Goal: Task Accomplishment & Management: Complete application form

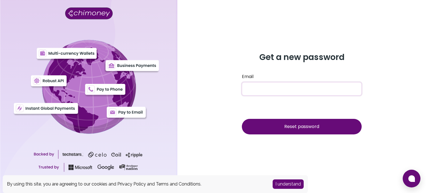
type input "hrindra33@gmail.com"
click at [301, 128] on span "Reset password" at bounding box center [301, 126] width 35 height 6
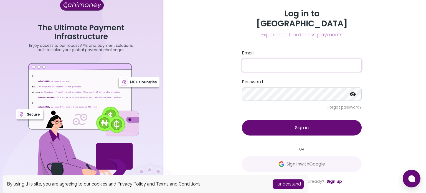
click at [270, 59] on input "Email" at bounding box center [302, 65] width 120 height 13
type input "hrindra33@gmail.com"
click at [298, 126] on button "Sign in" at bounding box center [302, 128] width 120 height 16
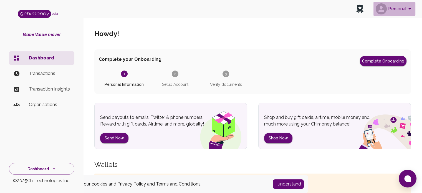
click at [411, 9] on icon "account of current user" at bounding box center [409, 9] width 7 height 7
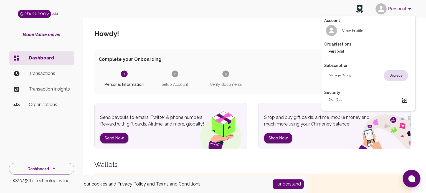
click at [229, 47] on div at bounding box center [213, 96] width 426 height 193
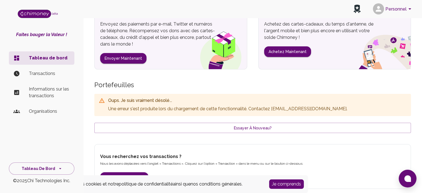
scroll to position [101, 0]
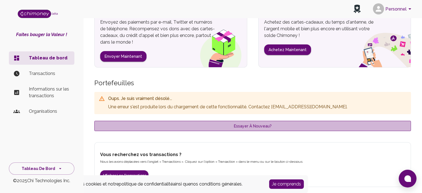
click at [259, 126] on font "Essayer à nouveau?" at bounding box center [253, 126] width 38 height 4
click at [261, 126] on font "Essayer à nouveau?" at bounding box center [253, 126] width 38 height 4
click at [256, 127] on font "Essayer à nouveau?" at bounding box center [253, 126] width 38 height 4
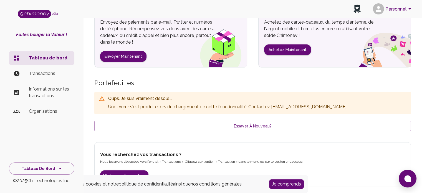
click at [288, 185] on font "Je comprends" at bounding box center [286, 183] width 29 height 5
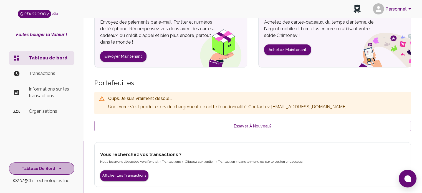
click at [60, 168] on icon "centre de pages" at bounding box center [60, 169] width 6 height 6
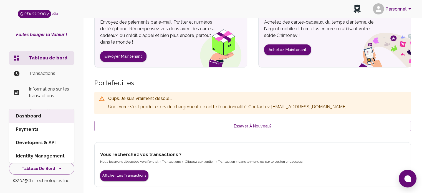
click at [181, 136] on div "Oups. Je suis vraiment désolé... Une erreur s'est produite lors du chargement d…" at bounding box center [252, 111] width 317 height 57
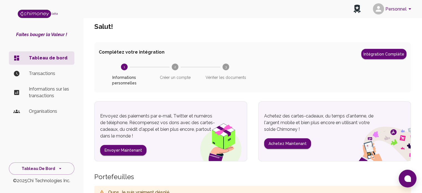
scroll to position [0, 0]
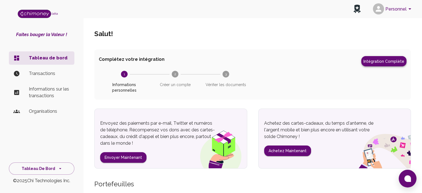
click at [387, 60] on font "Intégration complète" at bounding box center [383, 61] width 41 height 4
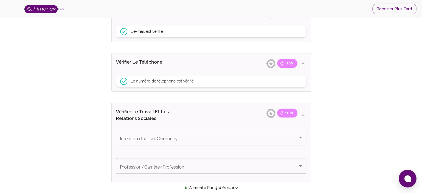
scroll to position [277, 0]
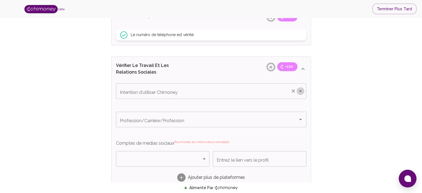
click at [300, 90] on icon "Ouvrir" at bounding box center [300, 90] width 3 height 1
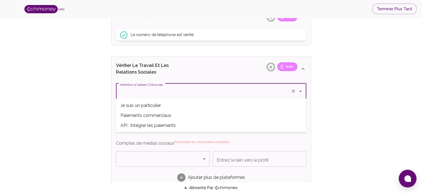
click at [154, 105] on font "Je suis un particulier" at bounding box center [140, 105] width 40 height 5
type input "I'm an Individual"
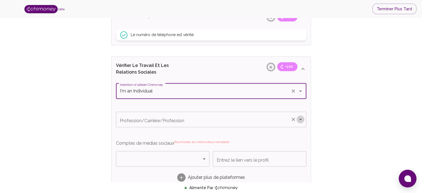
click at [300, 118] on icon "Ouvrir" at bounding box center [300, 119] width 7 height 7
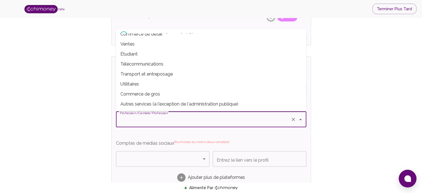
click at [193, 102] on font "Autres services (à l'exception de l'administration publique)" at bounding box center [179, 103] width 118 height 5
type input "Other Services (except Public Administration)"
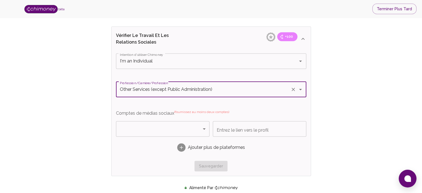
scroll to position [323, 0]
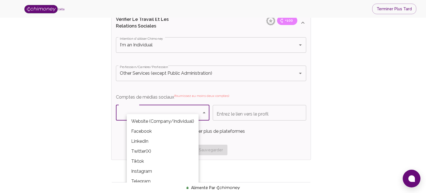
click at [207, 110] on body "bêta Terminer plus tard Vérifiez votre identité et gagnez Suivez les étapes de …" at bounding box center [213, 8] width 426 height 662
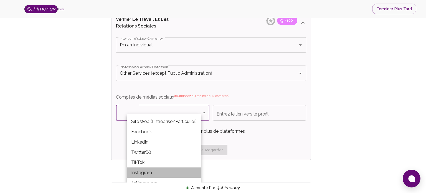
click at [146, 173] on font "Instagram" at bounding box center [141, 172] width 21 height 5
type input "Instagram"
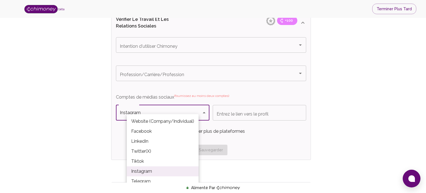
click at [205, 111] on body "bêta Terminer plus tard Vérifiez votre identité et gagnez Suivez les étapes de …" at bounding box center [213, 8] width 426 height 662
click at [147, 132] on font "Facebook" at bounding box center [141, 131] width 21 height 5
type input "Facebook"
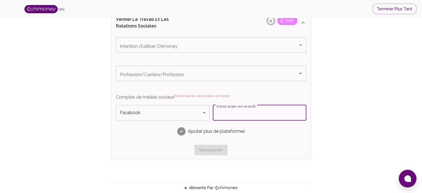
click at [240, 113] on input "Entrez le lien vers le profil" at bounding box center [259, 113] width 93 height 16
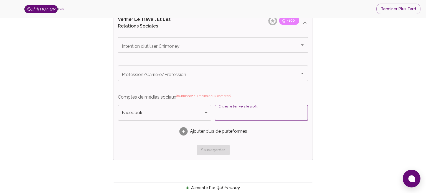
click at [205, 110] on body "bêta Terminer plus tard Vérifiez votre identité et gagnez Suivez les étapes de …" at bounding box center [213, 8] width 426 height 662
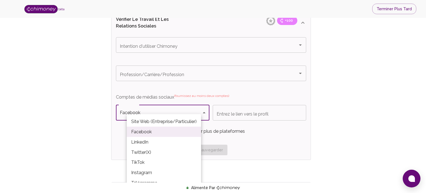
click at [236, 113] on div at bounding box center [213, 96] width 426 height 193
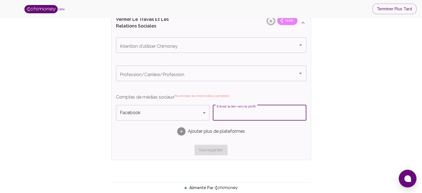
click at [245, 114] on input "Entrez le lien vers le profil" at bounding box center [259, 113] width 93 height 16
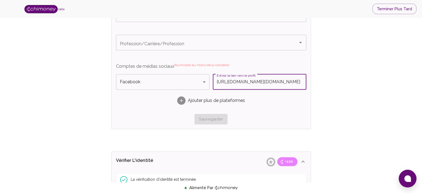
scroll to position [370, 0]
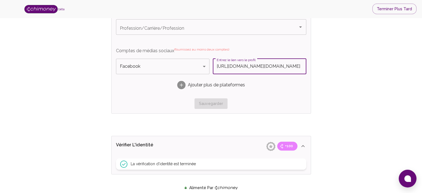
type input "https://www.facebook.com/rindraheritovo.rasolofoniaina"
click at [297, 97] on div "Intention d'utiliser Chimoney Intention d'utiliser Chimoney Profession/Carrière…" at bounding box center [211, 50] width 190 height 118
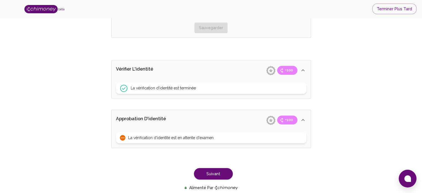
scroll to position [462, 0]
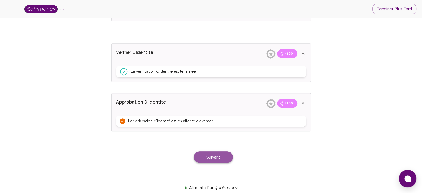
click at [213, 157] on font "Suivant" at bounding box center [213, 157] width 14 height 4
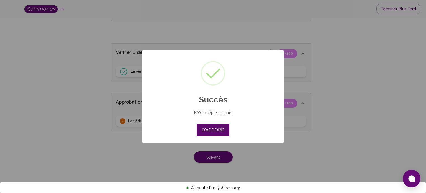
click at [216, 131] on button "D'ACCORD" at bounding box center [213, 130] width 32 height 12
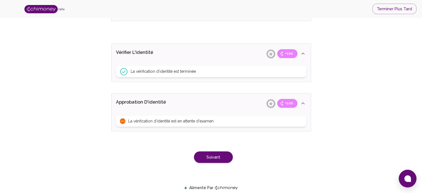
drag, startPoint x: 216, startPoint y: 131, endPoint x: 253, endPoint y: 152, distance: 42.3
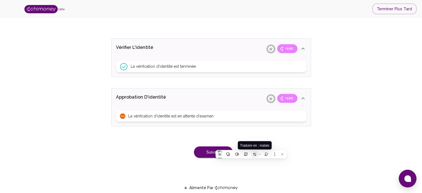
scroll to position [469, 0]
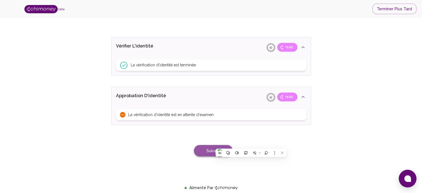
click at [206, 148] on button "Suivant" at bounding box center [213, 151] width 39 height 12
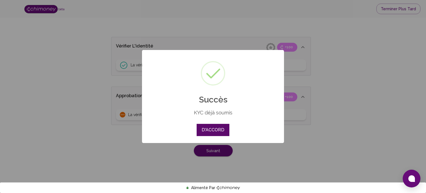
click at [217, 131] on font "D'ACCORD" at bounding box center [213, 129] width 23 height 5
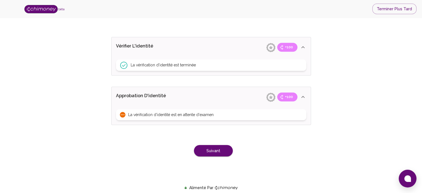
click at [153, 113] on font "La vérification d'identité est en attente d'examen" at bounding box center [170, 114] width 85 height 4
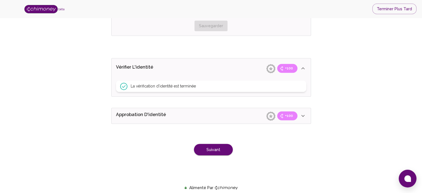
scroll to position [446, 0]
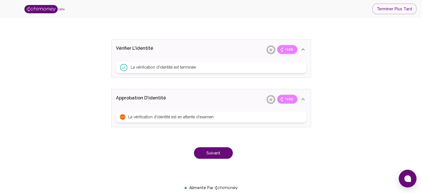
scroll to position [469, 0]
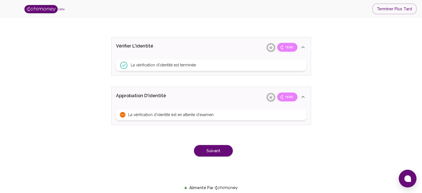
click at [161, 116] on div "La vérification d'identité est en attente d'examen" at bounding box center [211, 114] width 190 height 11
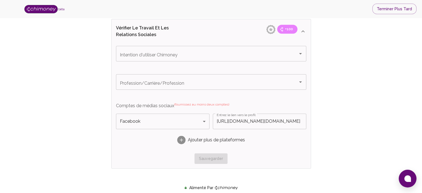
scroll to position [330, 0]
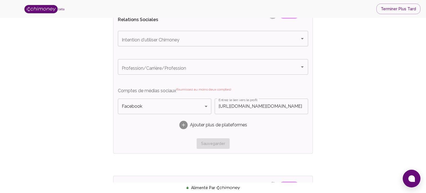
click at [206, 108] on body "bêta Terminer plus tard Vérifiez votre identité et gagnez Suivez les étapes de …" at bounding box center [213, 1] width 426 height 662
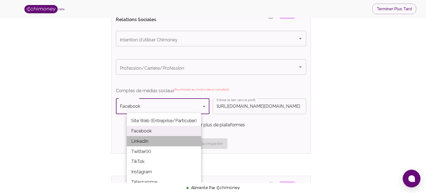
click at [151, 143] on li "LinkedIn" at bounding box center [164, 141] width 74 height 10
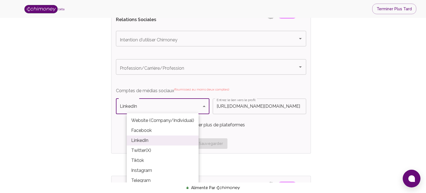
click at [205, 105] on body "bêta Terminer plus tard Vérifiez votre identité et gagnez Suivez les étapes de …" at bounding box center [213, 1] width 426 height 662
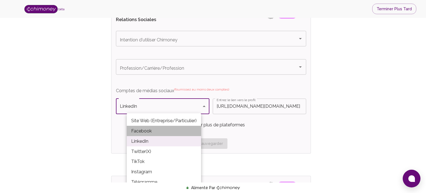
click at [154, 129] on li "Facebook" at bounding box center [164, 131] width 74 height 10
type input "Facebook"
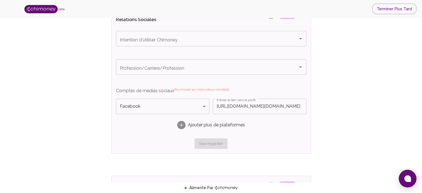
click at [210, 126] on font "Ajouter plus de plateformes" at bounding box center [216, 124] width 57 height 5
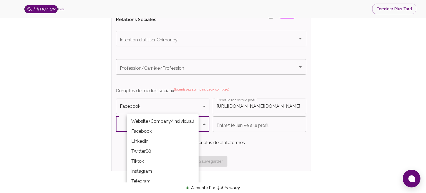
click at [206, 125] on body "bêta Terminer plus tard Vérifiez votre identité et gagnez Suivez les étapes de …" at bounding box center [213, 10] width 426 height 680
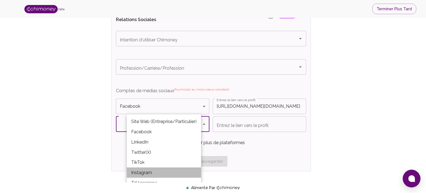
click at [137, 174] on font "Instagram" at bounding box center [141, 172] width 21 height 5
type input "Instagram"
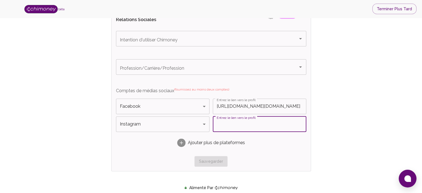
click at [226, 124] on input "Entrez le lien vers le profil" at bounding box center [259, 124] width 93 height 16
paste input "https://www.instagram.com/hrindra33/"
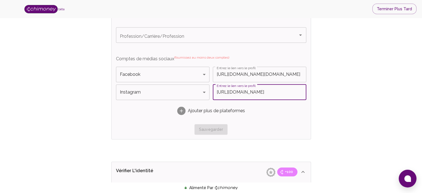
scroll to position [486, 0]
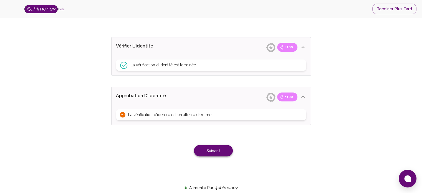
type input "https://www.instagram.com/hrindra33/"
click at [217, 152] on font "Suivant" at bounding box center [213, 150] width 14 height 7
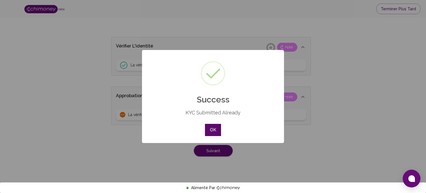
click at [213, 129] on button "OK" at bounding box center [213, 130] width 16 height 12
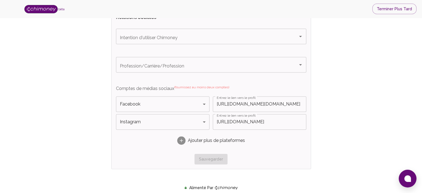
scroll to position [348, 0]
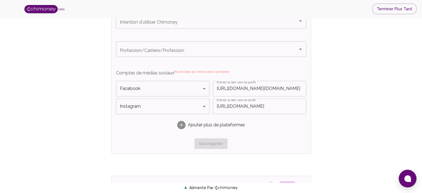
click at [194, 70] on font "(fournissez au moins deux comptes)" at bounding box center [201, 72] width 55 height 4
click at [192, 70] on font "(fournissez au moins deux comptes)" at bounding box center [201, 72] width 55 height 4
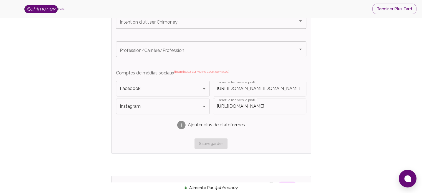
click at [209, 144] on div "Sauvegarder" at bounding box center [211, 143] width 190 height 11
click at [182, 123] on rect at bounding box center [181, 125] width 8 height 8
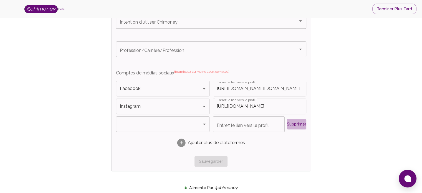
click at [297, 124] on font "Supprimer" at bounding box center [296, 124] width 19 height 4
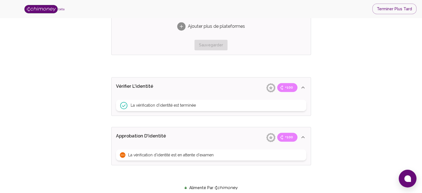
scroll to position [486, 0]
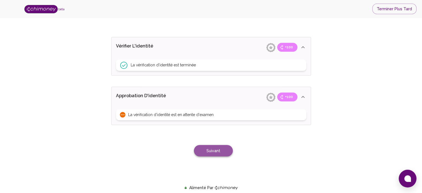
click at [214, 148] on font "Suivant" at bounding box center [213, 150] width 14 height 4
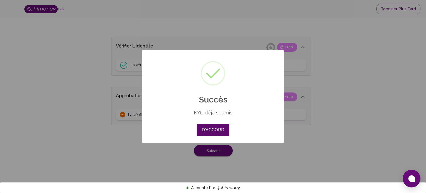
click at [215, 133] on button "D'ACCORD" at bounding box center [213, 130] width 32 height 12
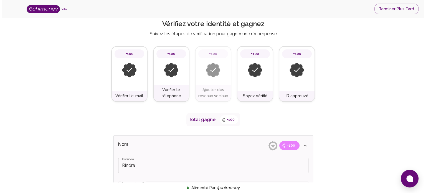
scroll to position [0, 0]
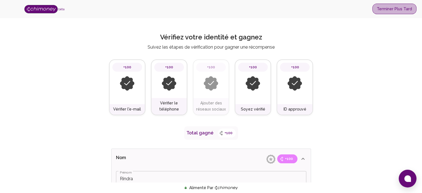
click at [399, 7] on font "Terminer plus tard" at bounding box center [394, 9] width 35 height 4
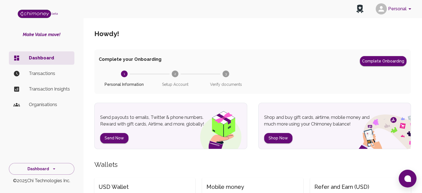
click at [175, 75] on text "2" at bounding box center [175, 74] width 2 height 4
click at [399, 10] on button "Personal" at bounding box center [394, 9] width 42 height 14
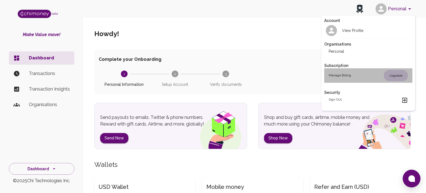
click at [396, 74] on div "Upgrade" at bounding box center [396, 75] width 24 height 11
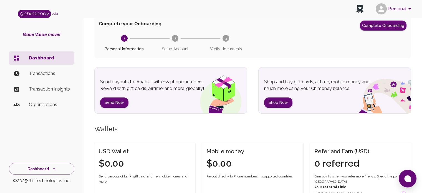
scroll to position [46, 0]
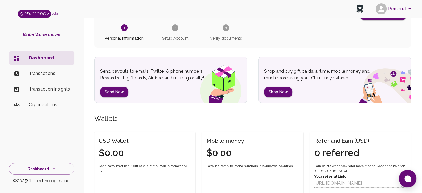
click at [360, 7] on icon at bounding box center [359, 8] width 7 height 9
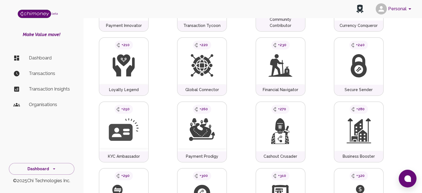
scroll to position [416, 0]
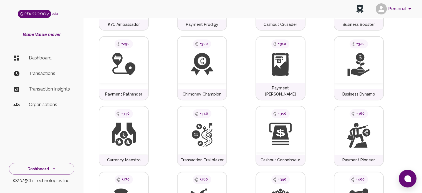
click at [407, 181] on icon at bounding box center [407, 178] width 7 height 7
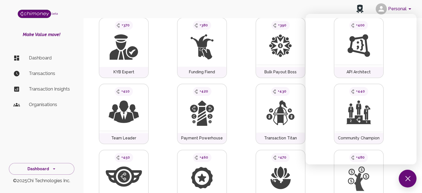
scroll to position [648, 0]
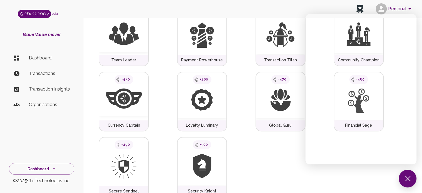
click at [36, 140] on div "Dashboard Transactions Transaction Insights Organisations" at bounding box center [41, 99] width 83 height 100
click at [56, 167] on button "Dashboard" at bounding box center [41, 169] width 65 height 12
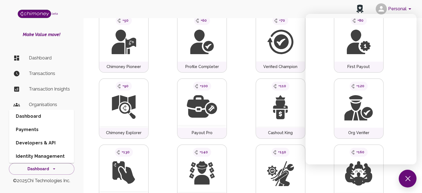
scroll to position [0, 0]
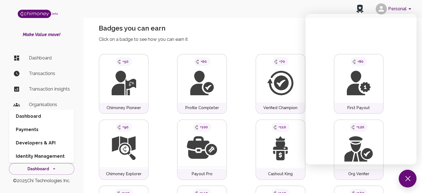
click at [261, 17] on div "Personal" at bounding box center [252, 9] width 339 height 18
click at [258, 17] on div "Personal" at bounding box center [252, 9] width 339 height 18
click at [361, 7] on icon at bounding box center [359, 8] width 7 height 9
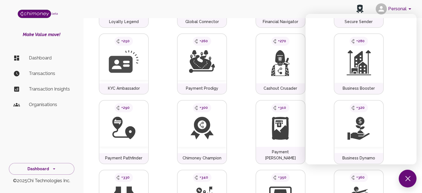
scroll to position [370, 0]
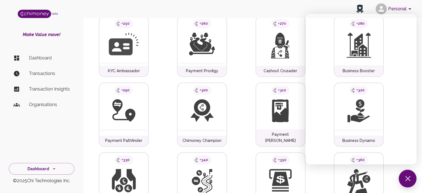
click at [290, 8] on div "Personal" at bounding box center [252, 9] width 339 height 18
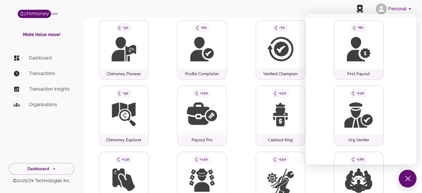
scroll to position [0, 0]
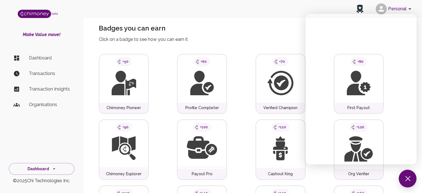
click at [46, 55] on p "Dashboard" at bounding box center [49, 58] width 41 height 7
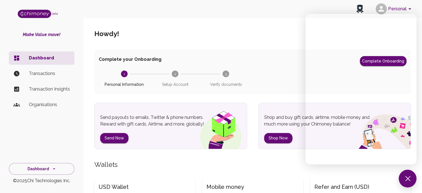
click at [38, 90] on p "Transaction Insights" at bounding box center [49, 89] width 41 height 7
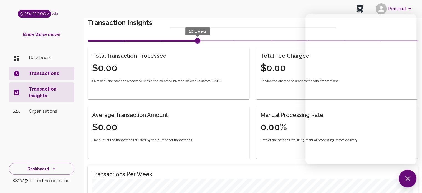
click at [42, 61] on p "Dashboard" at bounding box center [49, 58] width 41 height 7
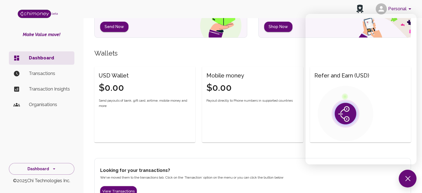
scroll to position [123, 0]
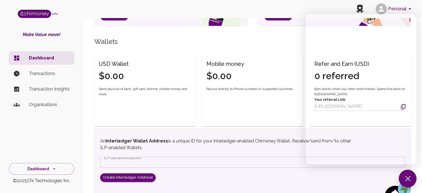
click at [236, 107] on div "Mobile money $0.00 Payout directly to Phone numbers in supported countries" at bounding box center [252, 91] width 101 height 72
click at [406, 177] on button at bounding box center [408, 178] width 18 height 18
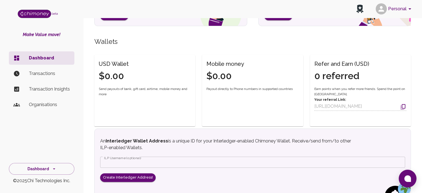
click at [264, 116] on div "Mobile money $0.00 Payout directly to Phone numbers in supported countries" at bounding box center [252, 91] width 101 height 72
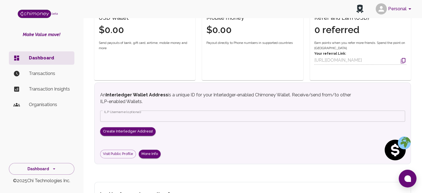
scroll to position [209, 0]
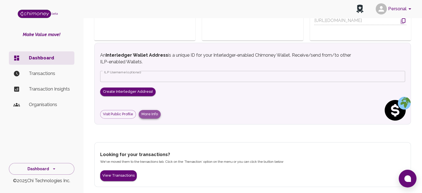
click at [150, 114] on button "More Info" at bounding box center [150, 114] width 22 height 9
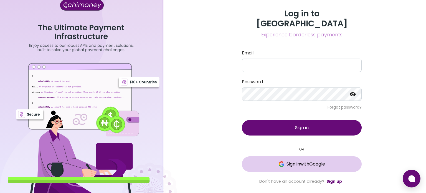
click at [316, 161] on span "Sign in with Google" at bounding box center [306, 164] width 39 height 7
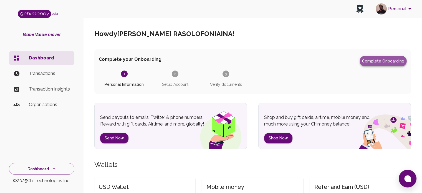
click at [381, 59] on button "Complete Onboarding" at bounding box center [383, 61] width 47 height 10
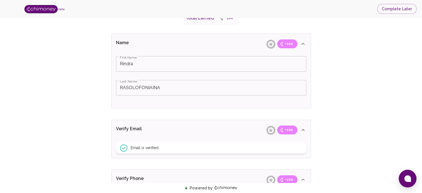
scroll to position [92, 0]
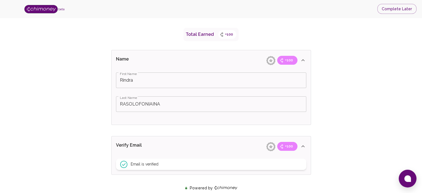
click at [287, 59] on span "+100" at bounding box center [289, 60] width 15 height 6
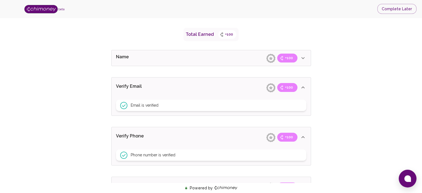
click at [298, 87] on div "+100" at bounding box center [282, 87] width 36 height 9
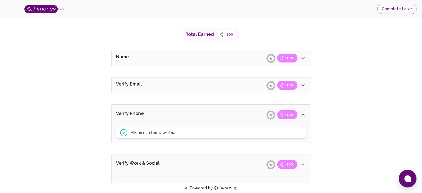
click at [301, 113] on icon at bounding box center [303, 114] width 7 height 7
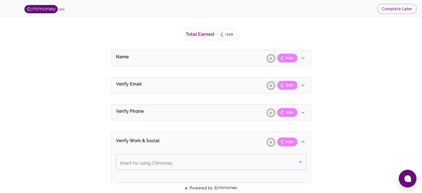
click at [303, 145] on div "Verify Work & Social +100" at bounding box center [211, 142] width 199 height 20
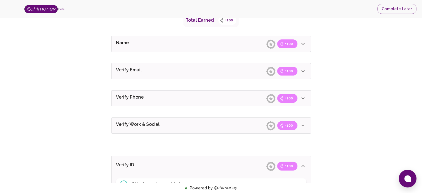
scroll to position [185, 0]
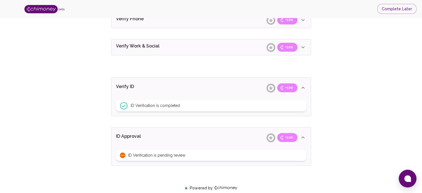
click at [304, 90] on icon at bounding box center [303, 87] width 7 height 7
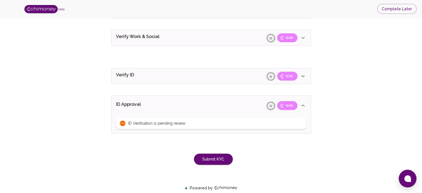
scroll to position [203, 0]
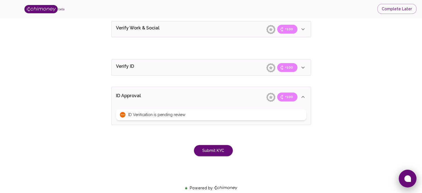
click at [408, 177] on icon at bounding box center [407, 178] width 7 height 7
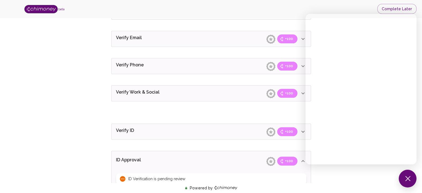
scroll to position [64, 0]
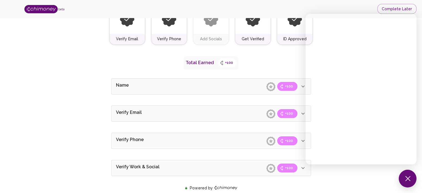
click at [32, 84] on div "Verify ID and Earn Complete verification steps to earn Reward +100 Verify Email…" at bounding box center [211, 138] width 386 height 353
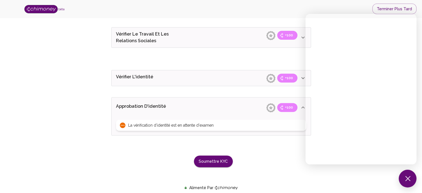
scroll to position [209, 0]
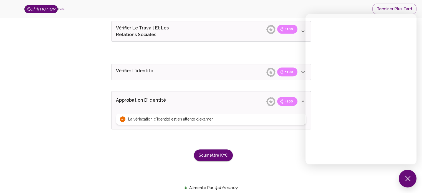
click at [121, 117] on icon at bounding box center [123, 119] width 6 height 6
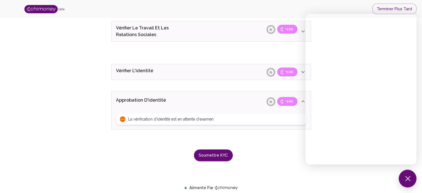
click at [260, 141] on div "Soumettre KYC" at bounding box center [211, 149] width 204 height 23
click at [259, 113] on div "La vérification d'identité est en attente d'examen" at bounding box center [211, 118] width 190 height 11
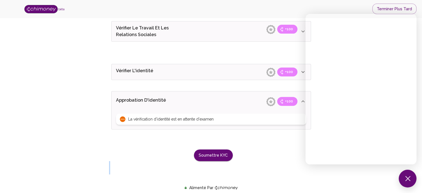
click at [280, 150] on div "Soumettre KYC" at bounding box center [211, 149] width 204 height 23
click at [340, 7] on div "bêta Terminer plus tard" at bounding box center [211, 9] width 422 height 18
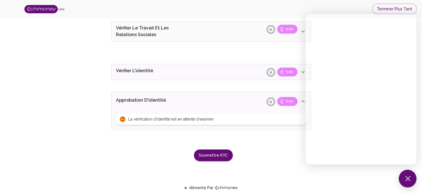
click at [335, 6] on div "bêta Terminer plus tard" at bounding box center [211, 9] width 422 height 18
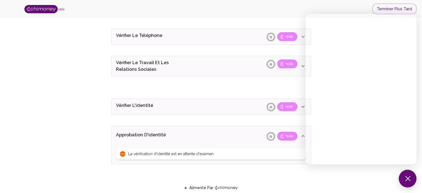
scroll to position [185, 0]
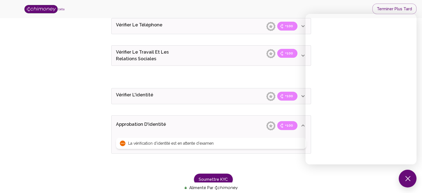
click at [302, 122] on icon at bounding box center [303, 125] width 7 height 7
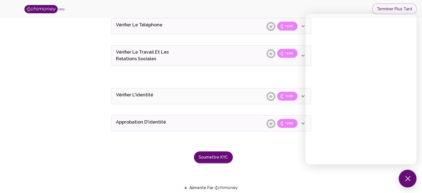
drag, startPoint x: 300, startPoint y: 94, endPoint x: 301, endPoint y: 100, distance: 5.6
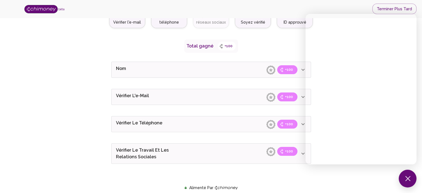
scroll to position [0, 0]
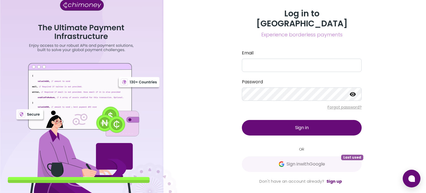
click at [128, 81] on div at bounding box center [89, 96] width 178 height 193
click at [134, 82] on div at bounding box center [89, 96] width 178 height 193
click at [336, 178] on link "Sign up" at bounding box center [334, 181] width 16 height 6
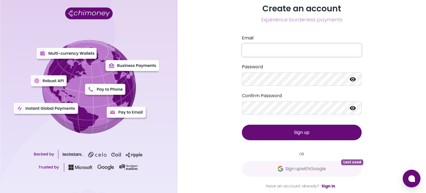
click at [270, 52] on input "Email" at bounding box center [302, 50] width 120 height 13
type input "[EMAIL_ADDRESS][DOMAIN_NAME]"
click at [301, 134] on span "Sign up" at bounding box center [302, 132] width 16 height 6
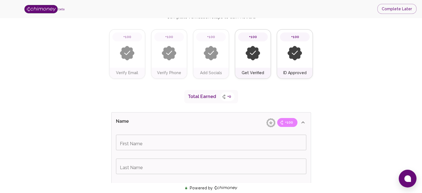
scroll to position [46, 0]
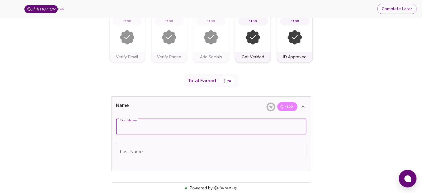
click at [157, 125] on input "First Name" at bounding box center [211, 127] width 190 height 16
type input "Rindra Heritovo"
type input "Rasolofoniaina"
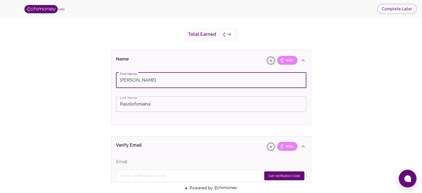
scroll to position [139, 0]
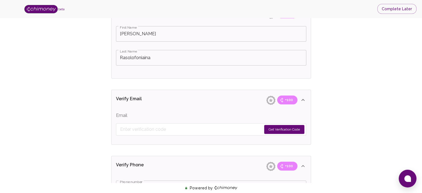
click at [128, 78] on div "Email Get Verification Code" at bounding box center [211, 51] width 199 height 54
click at [132, 78] on div "Email Get Verification Code" at bounding box center [211, 51] width 199 height 54
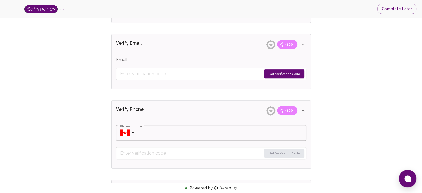
scroll to position [231, 0]
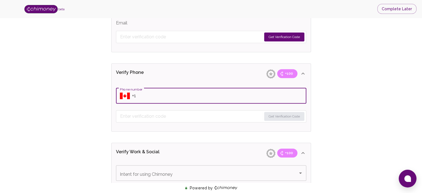
click at [133, 94] on input "Phone number" at bounding box center [219, 96] width 174 height 16
click at [140, 94] on input "Phone number" at bounding box center [219, 96] width 174 height 16
click at [143, 94] on input "Phone number" at bounding box center [219, 96] width 174 height 16
type input "+261 34 6 854340"
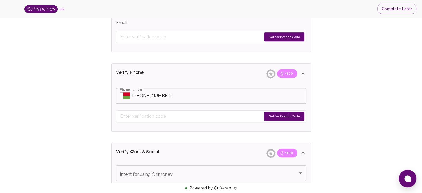
click at [280, 41] on button "Get Verification Code" at bounding box center [284, 36] width 40 height 9
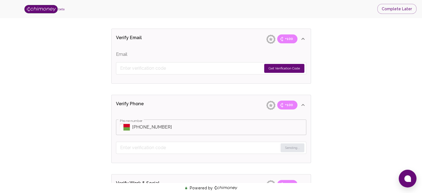
scroll to position [185, 0]
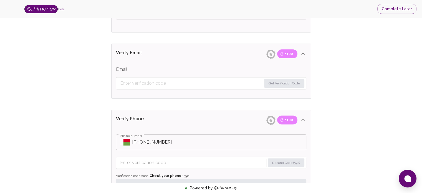
click at [131, 32] on div "Email Get Verification Code" at bounding box center [211, 5] width 199 height 54
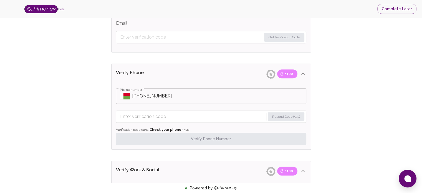
scroll to position [231, 0]
click at [146, 112] on input "Enter verification code" at bounding box center [192, 116] width 145 height 9
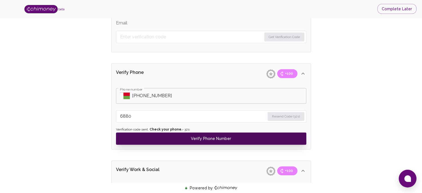
type input "6880"
click at [207, 134] on button "Verify Phone Number" at bounding box center [211, 138] width 190 height 12
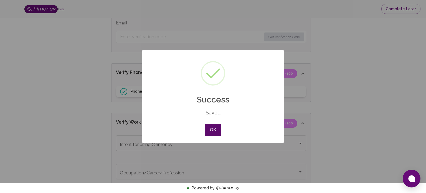
click at [215, 128] on button "OK" at bounding box center [213, 130] width 16 height 12
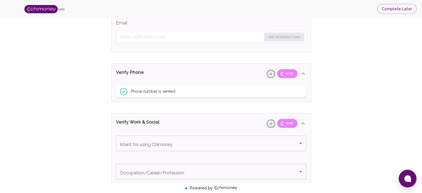
scroll to position [185, 0]
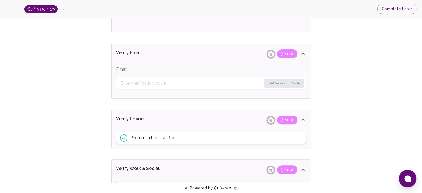
click at [130, 32] on div "Email Get Verification Code" at bounding box center [211, 5] width 199 height 54
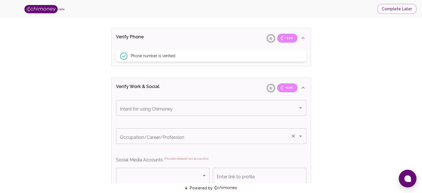
scroll to position [277, 0]
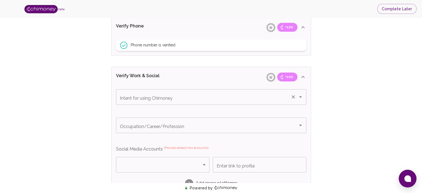
click at [301, 95] on icon "Open" at bounding box center [300, 96] width 7 height 7
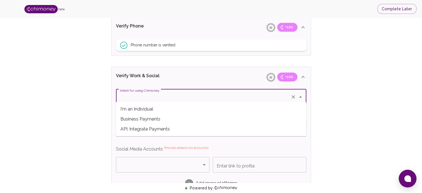
click at [151, 110] on span "I'm an Individual" at bounding box center [211, 109] width 190 height 10
type input "I'm an Individual"
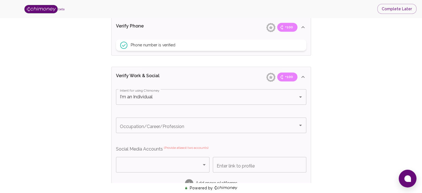
click at [353, 114] on div "Verify ID and Earn Complete verification steps to earn Reward +100 Verify Email…" at bounding box center [211, 60] width 386 height 622
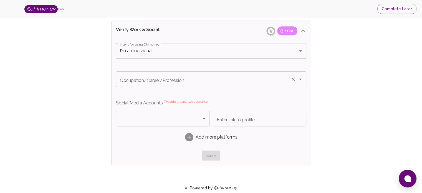
click at [199, 79] on input "Occupation/Career/Profession" at bounding box center [203, 79] width 170 height 11
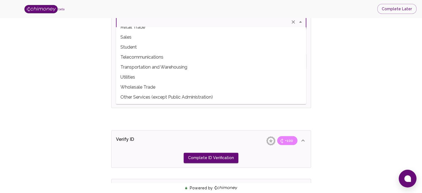
scroll to position [370, 0]
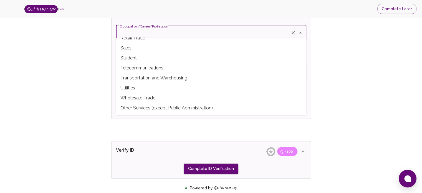
click at [162, 110] on span "Other Services (except Public Administration)" at bounding box center [211, 108] width 190 height 10
type input "Other Services (except Public Administration)"
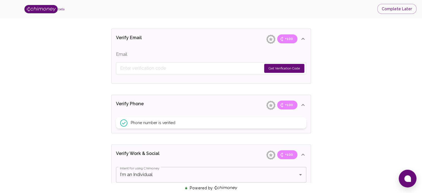
scroll to position [185, 0]
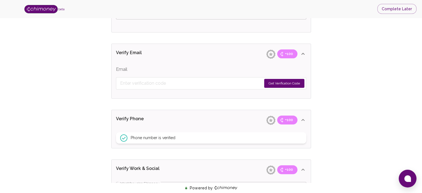
click at [287, 82] on button "Get Verification Code" at bounding box center [284, 83] width 40 height 9
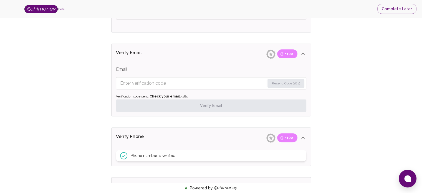
click at [138, 82] on input "Enter verification code" at bounding box center [192, 83] width 145 height 9
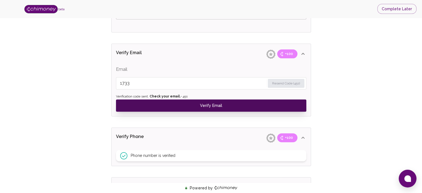
type input "1733"
click at [208, 103] on button "Verify Email" at bounding box center [211, 105] width 190 height 12
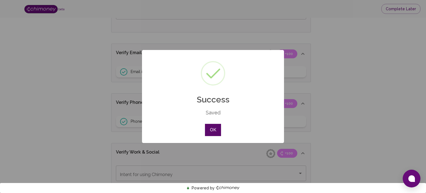
click at [214, 131] on button "OK" at bounding box center [213, 130] width 16 height 12
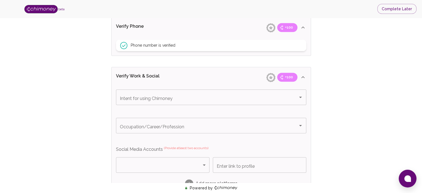
scroll to position [277, 0]
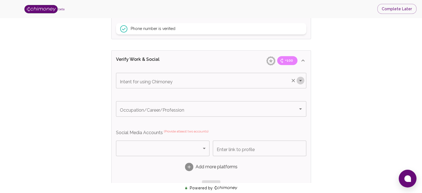
drag, startPoint x: 303, startPoint y: 80, endPoint x: 301, endPoint y: 82, distance: 2.9
click at [301, 82] on icon "Open" at bounding box center [300, 80] width 7 height 7
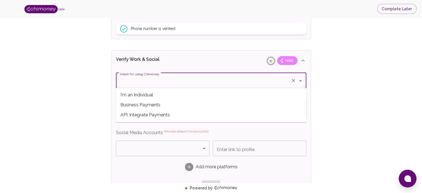
click at [148, 95] on span "I'm an Individual" at bounding box center [211, 95] width 190 height 10
type input "I'm an Individual"
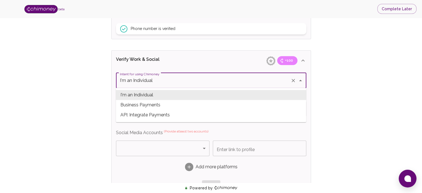
click at [164, 82] on input "I'm an Individual" at bounding box center [203, 80] width 170 height 11
click at [301, 80] on icon "Close" at bounding box center [300, 80] width 3 height 1
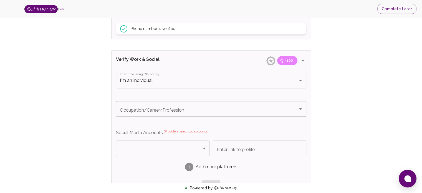
click at [351, 80] on div "Verify ID and Earn Complete verification steps to earn Reward +100 Verify Email…" at bounding box center [211, 51] width 386 height 605
click at [301, 110] on icon "Open" at bounding box center [300, 108] width 7 height 7
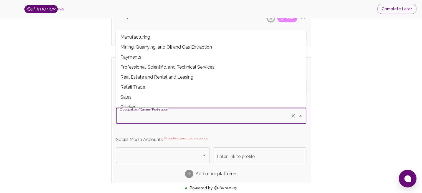
scroll to position [151, 0]
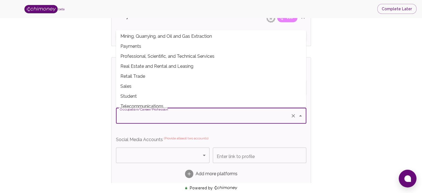
click at [151, 56] on span "Professional, Scientific, and Technical Services" at bounding box center [211, 56] width 190 height 10
type input "Professional, Scientific, and Technical Services"
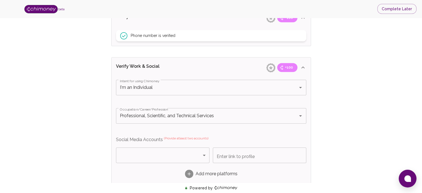
click at [354, 118] on div "Verify ID and Earn Complete verification steps to earn Reward +100 Verify Email…" at bounding box center [211, 58] width 386 height 605
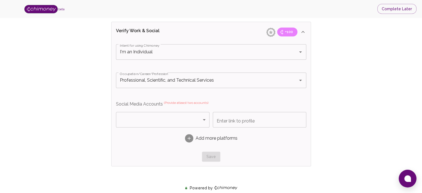
scroll to position [317, 0]
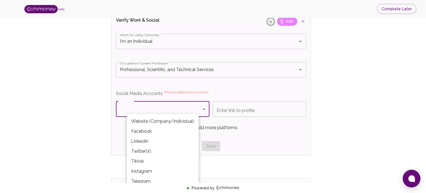
click at [203, 108] on body "beta Complete Later Verify ID and Earn Complete verification steps to earn Rewa…" at bounding box center [213, 7] width 426 height 649
click at [147, 131] on li "Facebook" at bounding box center [163, 131] width 72 height 10
type input "Facebook"
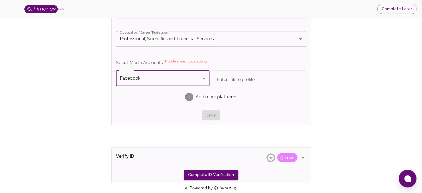
scroll to position [363, 0]
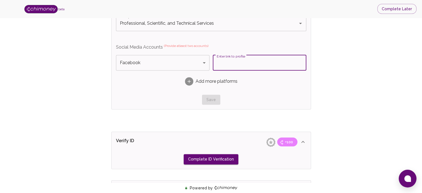
click at [246, 61] on input "Enter link to profile" at bounding box center [259, 63] width 93 height 16
drag, startPoint x: 245, startPoint y: 64, endPoint x: 199, endPoint y: 80, distance: 49.2
click at [199, 80] on span "Add more platforms" at bounding box center [217, 81] width 42 height 7
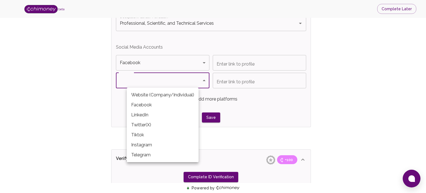
click at [150, 145] on li "Instagram" at bounding box center [163, 145] width 72 height 10
type input "Instagram"
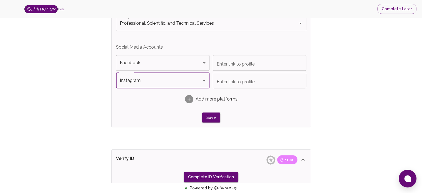
click at [239, 80] on input "Enter link to profile" at bounding box center [259, 81] width 93 height 16
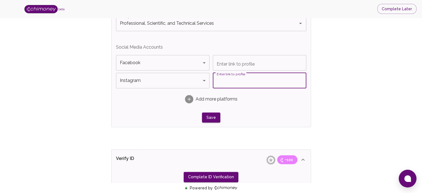
paste input "https://www.instagram.com/hrindra33/"
type input "https://www.instagram.com/hrindra33/"
click at [234, 64] on input "Enter link to profile" at bounding box center [259, 63] width 93 height 16
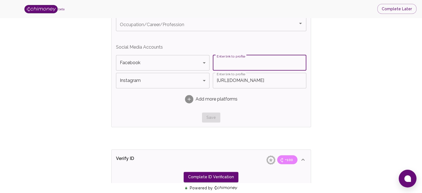
paste input "https://web.facebook.com/rindraheritovo.rasolofoniaina/"
type input "https://web.facebook.com/rindraheritovo.rasolofoniaina/"
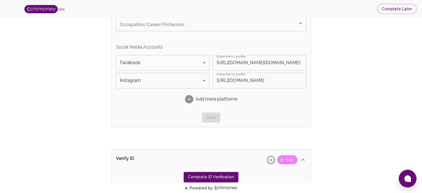
scroll to position [0, 0]
click at [276, 112] on div "Save" at bounding box center [211, 117] width 190 height 10
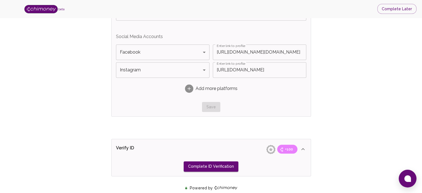
scroll to position [363, 0]
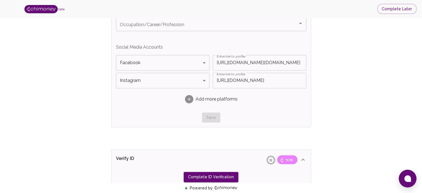
click at [188, 101] on rect at bounding box center [189, 99] width 8 height 8
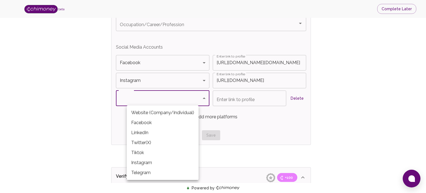
click at [52, 122] on div at bounding box center [213, 96] width 426 height 193
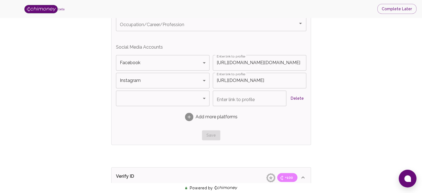
click at [301, 98] on button "Delete" at bounding box center [297, 98] width 18 height 10
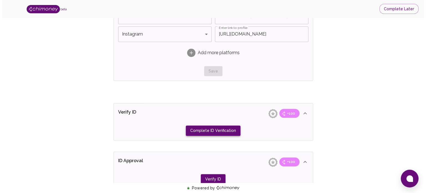
scroll to position [455, 0]
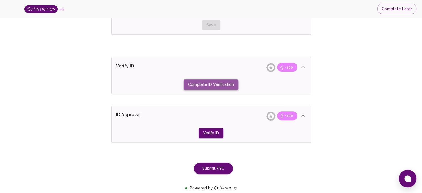
click at [216, 84] on button "Complete ID Verification" at bounding box center [211, 84] width 55 height 10
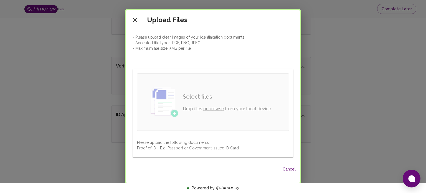
click at [212, 109] on link "or browse" at bounding box center [213, 108] width 21 height 5
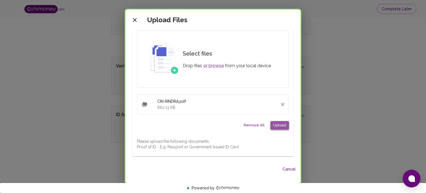
click at [279, 126] on button "Upload" at bounding box center [279, 125] width 19 height 9
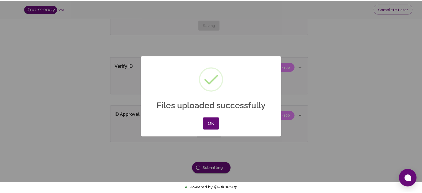
scroll to position [1, 0]
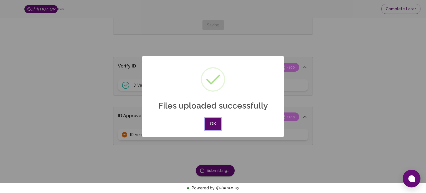
click at [216, 126] on button "OK" at bounding box center [213, 124] width 16 height 12
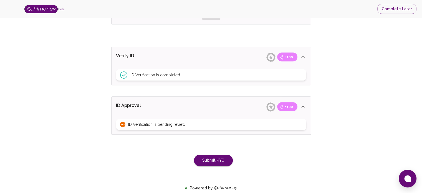
scroll to position [475, 0]
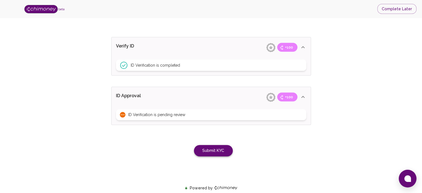
click at [212, 150] on button "Submit KYC" at bounding box center [213, 150] width 39 height 11
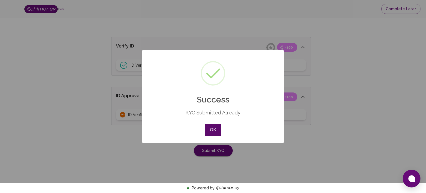
click at [217, 129] on button "OK" at bounding box center [213, 130] width 16 height 12
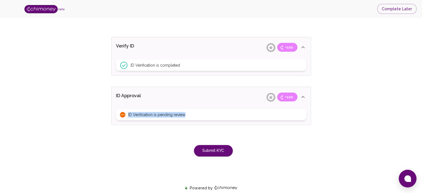
drag, startPoint x: 186, startPoint y: 113, endPoint x: 125, endPoint y: 112, distance: 61.0
click at [125, 112] on div "ID Verification is pending review" at bounding box center [211, 114] width 190 height 11
copy span "ID Verification is pending review"
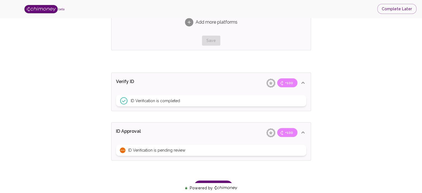
scroll to position [411, 0]
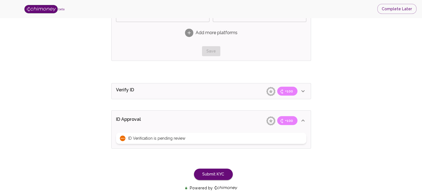
click at [149, 137] on span "ID Verification is pending review" at bounding box center [156, 138] width 57 height 6
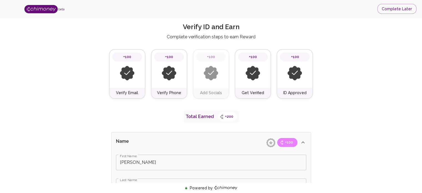
scroll to position [0, 0]
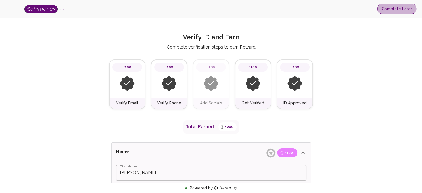
click at [402, 6] on button "Complete Later" at bounding box center [396, 9] width 39 height 10
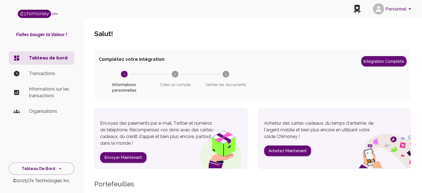
click at [174, 75] on text "2" at bounding box center [175, 74] width 2 height 4
click at [382, 62] on font "Intégration complète" at bounding box center [383, 61] width 41 height 4
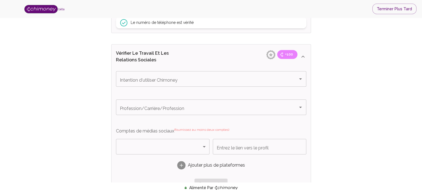
scroll to position [284, 0]
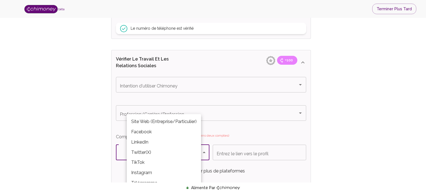
click at [206, 152] on body "bêta Terminer plus tard Vérifiez votre identité et gagnez Suivez les étapes de …" at bounding box center [213, 47] width 426 height 662
click at [150, 133] on font "Facebook" at bounding box center [141, 131] width 21 height 5
type input "Facebook"
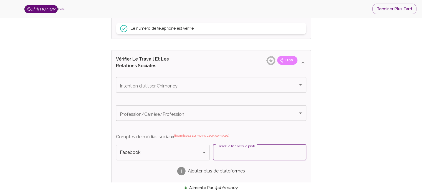
click at [278, 153] on input "Entrez le lien vers le profil" at bounding box center [259, 153] width 93 height 16
paste input "ID Verification is pending review"
type input "ID Verification is pending review"
drag, startPoint x: 292, startPoint y: 153, endPoint x: 185, endPoint y: 140, distance: 107.3
click at [181, 160] on div "Facebook Facebook Plate-forme Entrez le lien vers le profil ID Verification is …" at bounding box center [211, 162] width 190 height 35
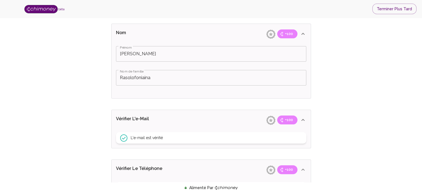
scroll to position [0, 0]
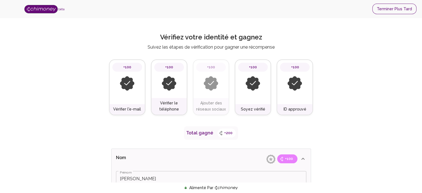
click at [387, 9] on font "Terminer plus tard" at bounding box center [394, 9] width 35 height 4
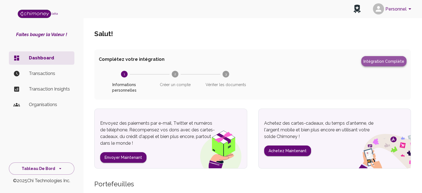
click at [396, 59] on font "Intégration complète" at bounding box center [383, 61] width 41 height 4
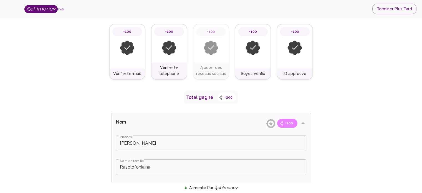
scroll to position [92, 0]
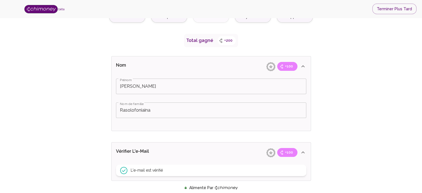
click at [225, 39] on font "+200" at bounding box center [228, 40] width 8 height 4
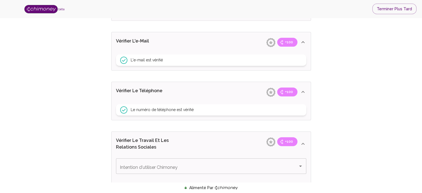
scroll to position [191, 0]
